Goal: Information Seeking & Learning: Learn about a topic

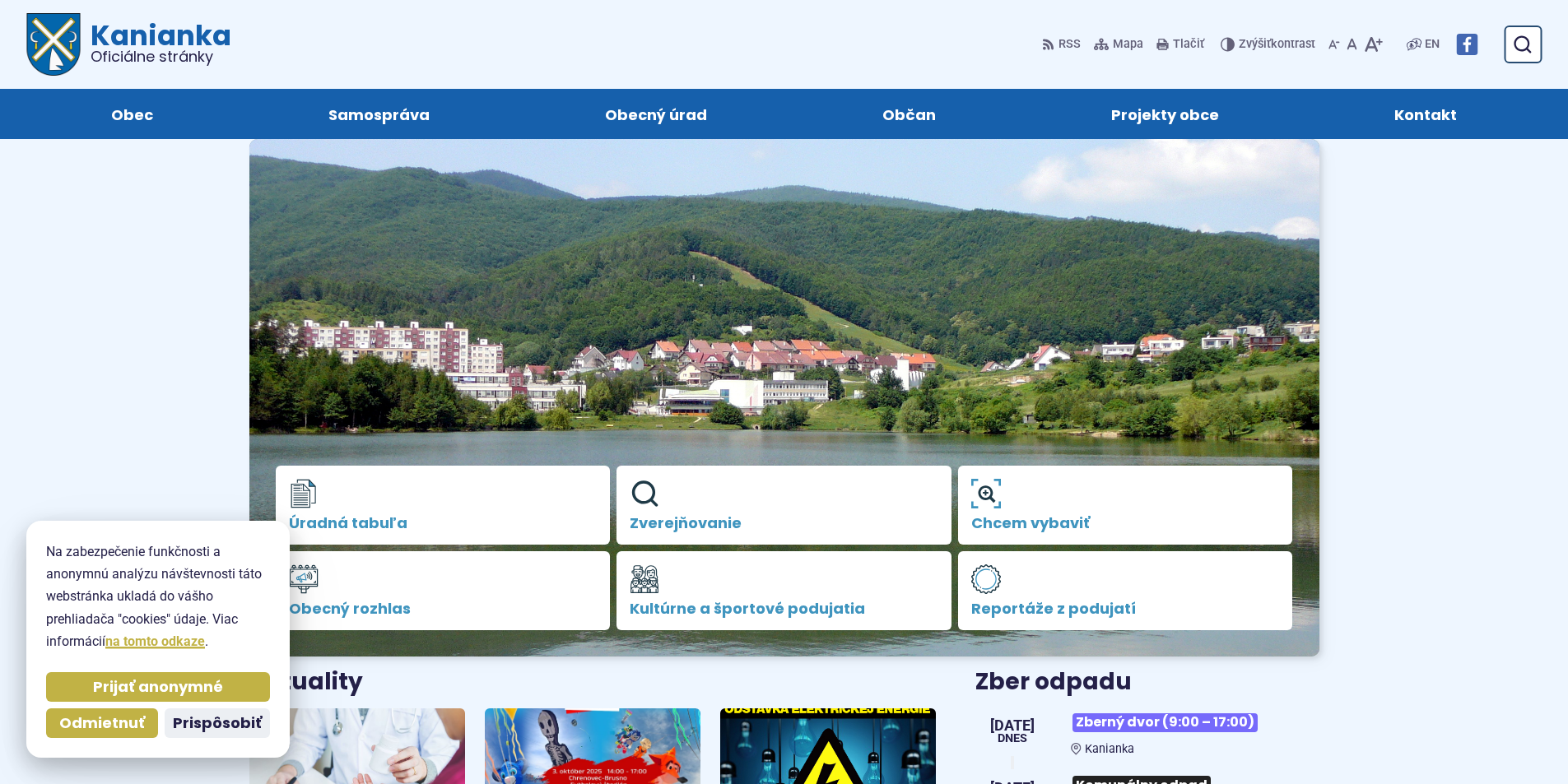
click at [198, 730] on span "Prispôsobiť" at bounding box center [217, 723] width 89 height 19
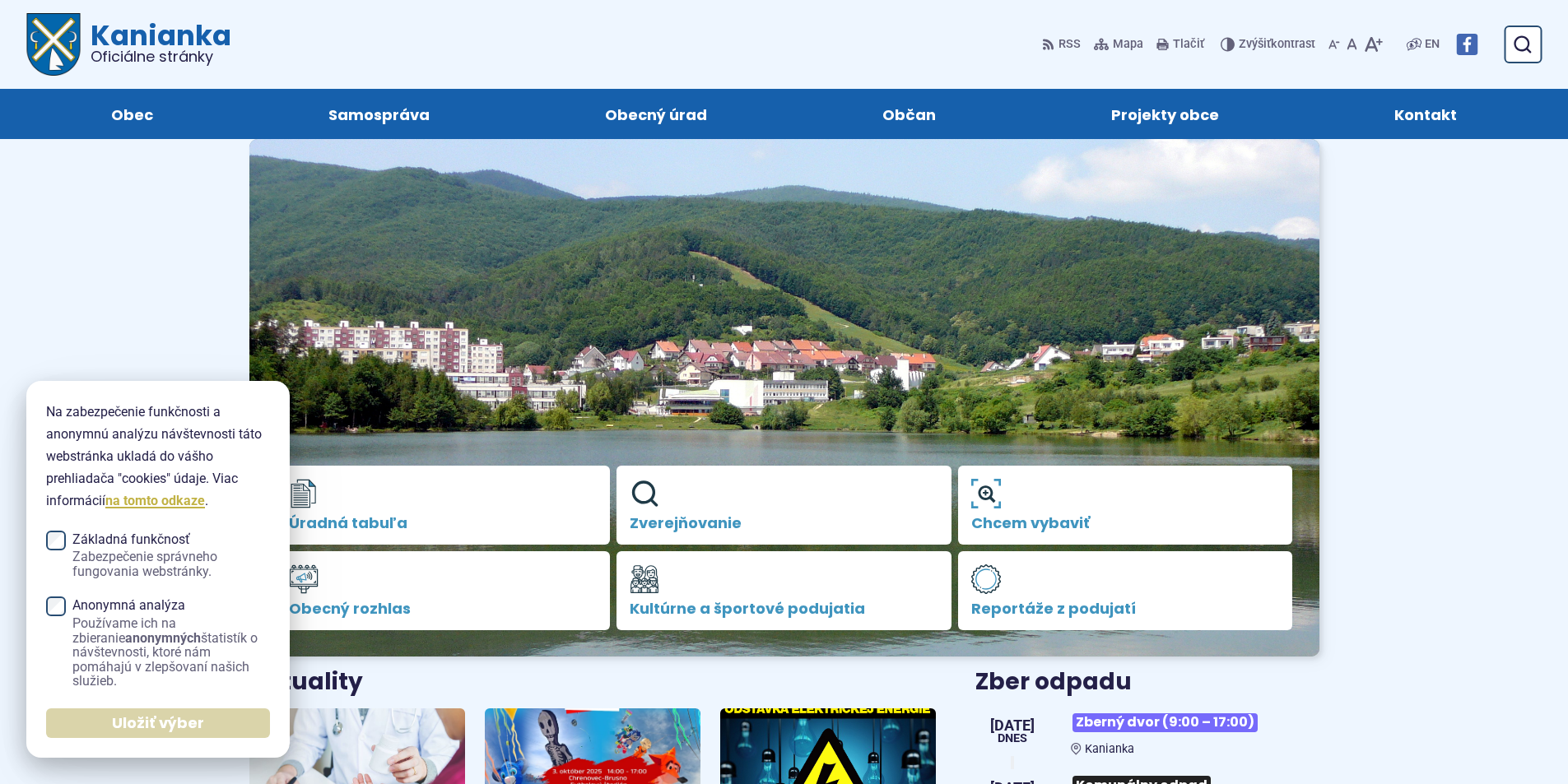
click at [139, 724] on span "Uložiť výber" at bounding box center [158, 723] width 92 height 19
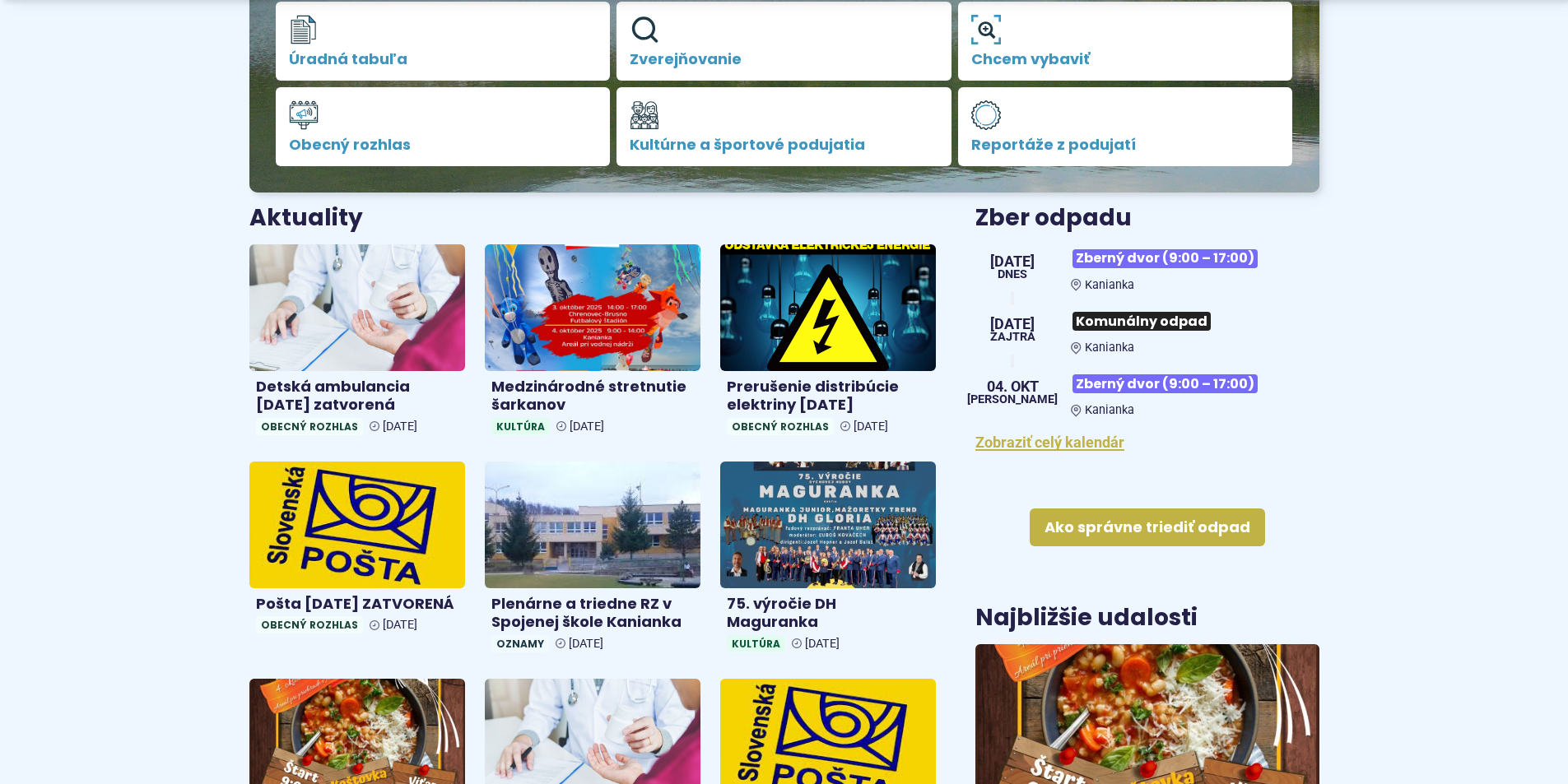
scroll to position [494, 0]
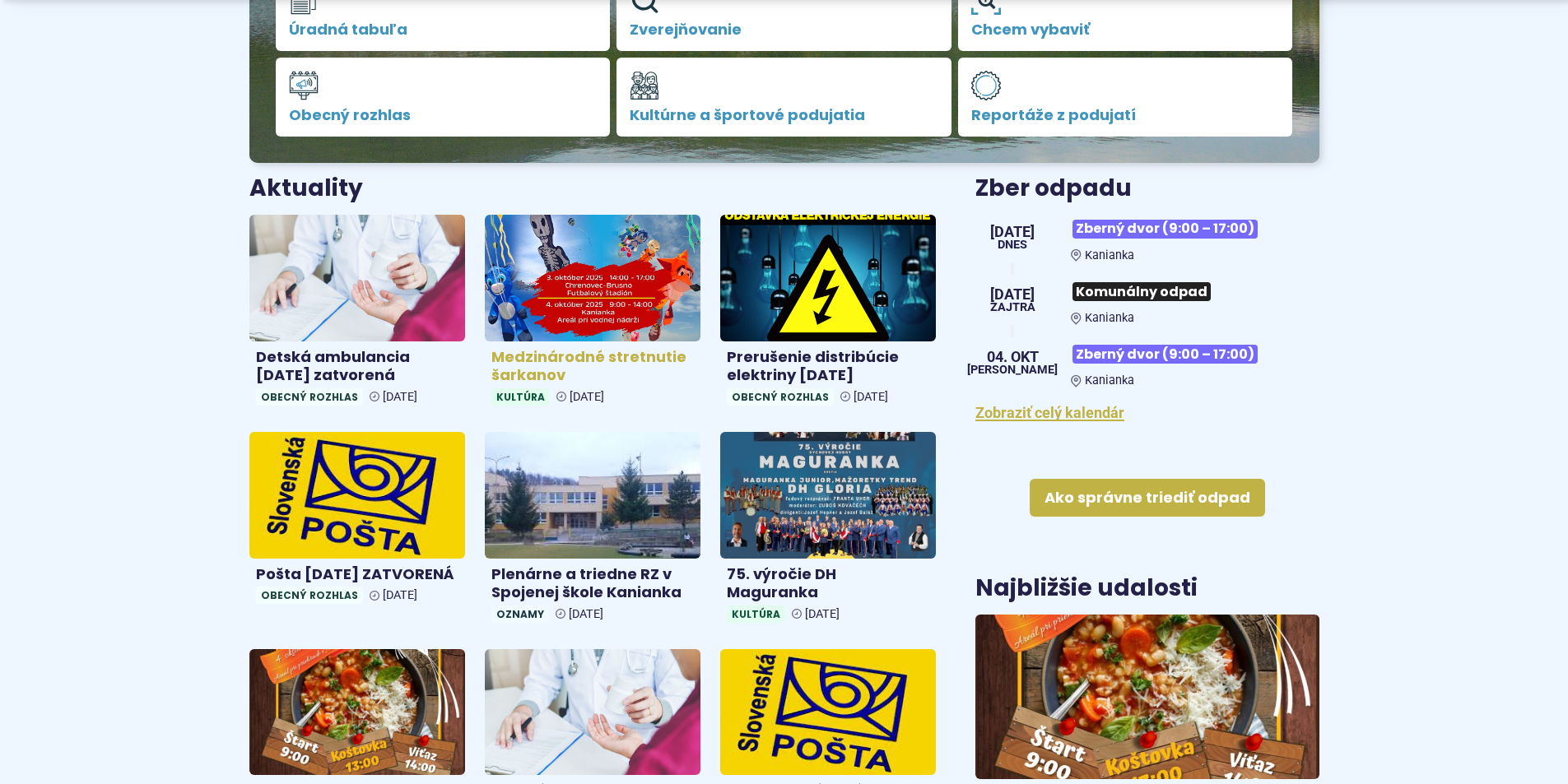
click at [584, 301] on img at bounding box center [593, 278] width 249 height 146
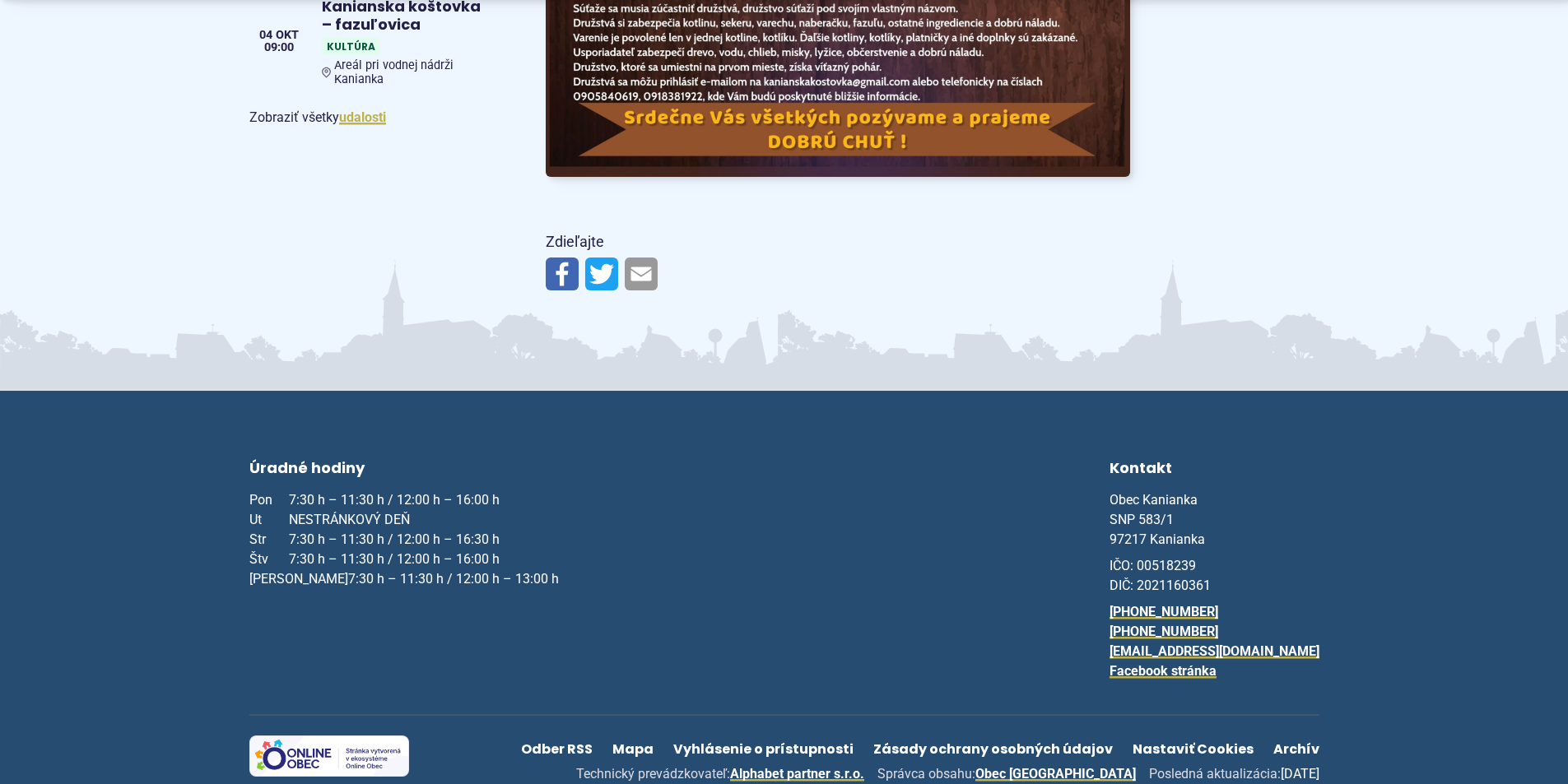
scroll to position [2850, 0]
